Goal: Find specific page/section: Find specific page/section

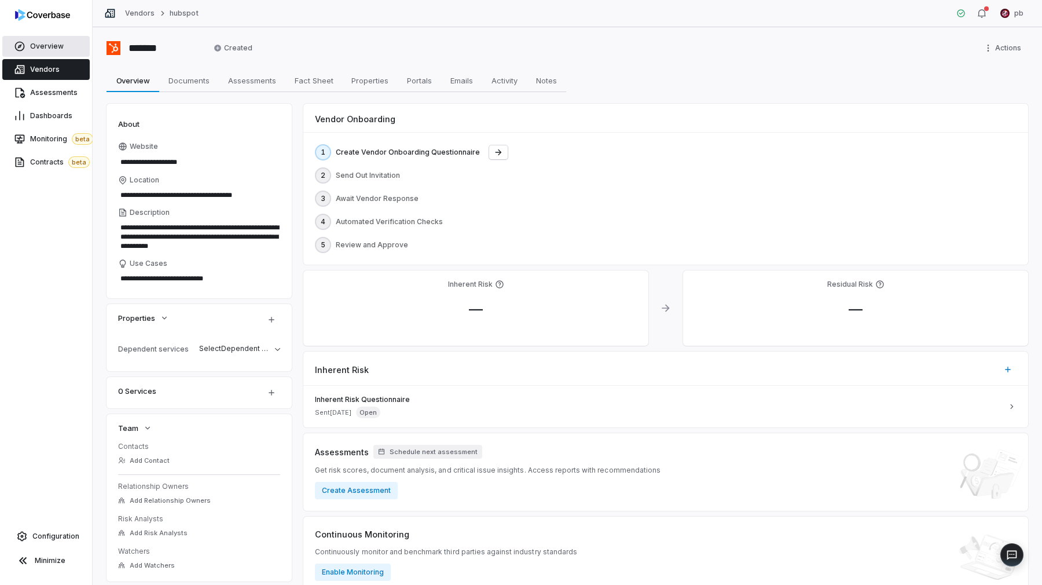
click at [65, 40] on link "Overview" at bounding box center [45, 46] width 87 height 21
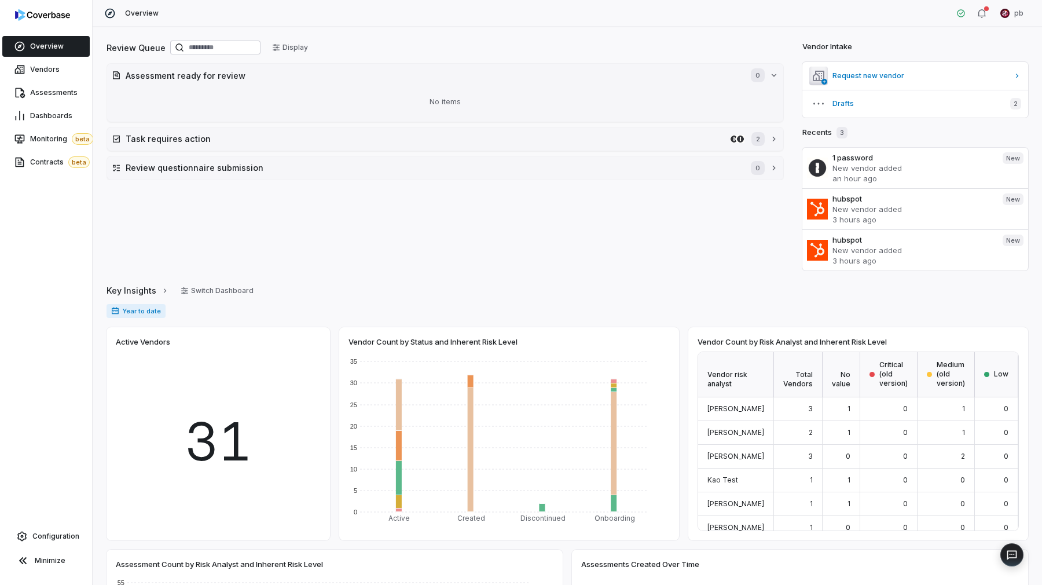
click at [328, 41] on div "Review Queue Display" at bounding box center [445, 49] width 677 height 20
click at [311, 49] on button "Display" at bounding box center [290, 47] width 50 height 17
click at [296, 116] on button "All vendors" at bounding box center [332, 119] width 97 height 17
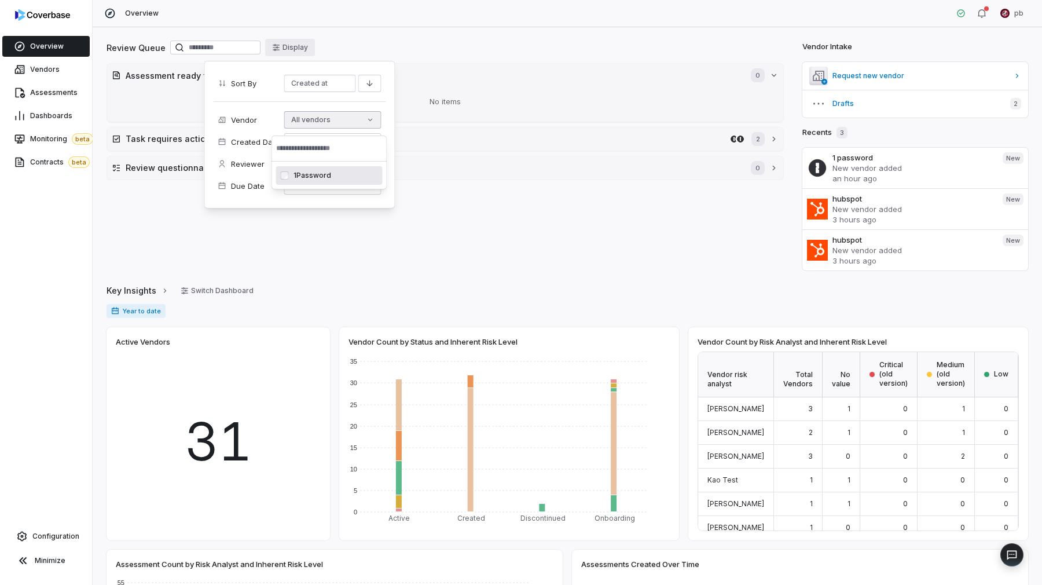
click at [296, 116] on button "All vendors" at bounding box center [332, 119] width 97 height 17
click at [288, 166] on button "pb null" at bounding box center [332, 163] width 97 height 17
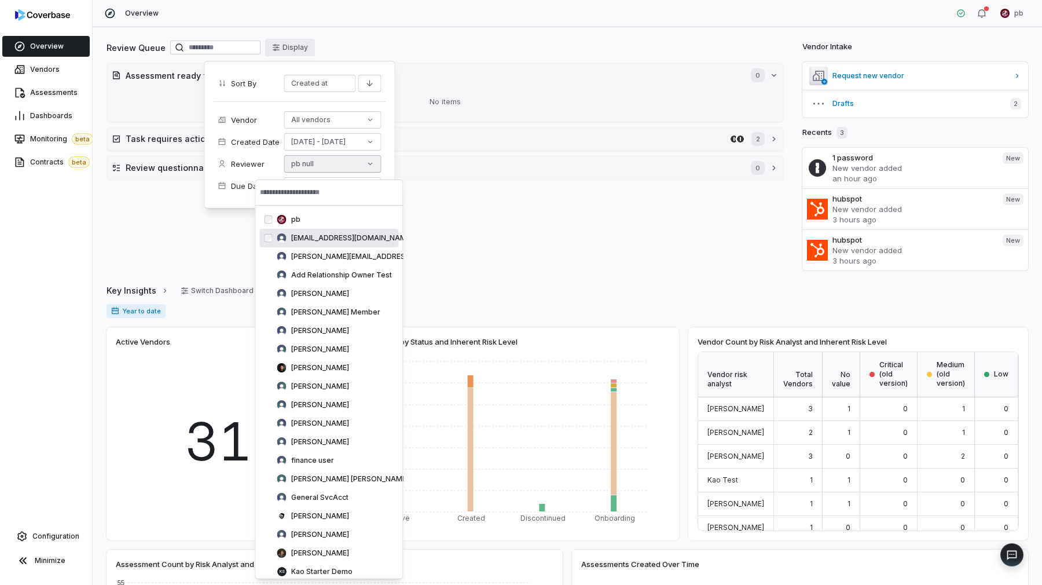
click at [283, 234] on img "Suggestions" at bounding box center [281, 237] width 9 height 9
click at [236, 171] on div "Reviewer 2 reviewers" at bounding box center [299, 163] width 163 height 17
